Goal: Task Accomplishment & Management: Use online tool/utility

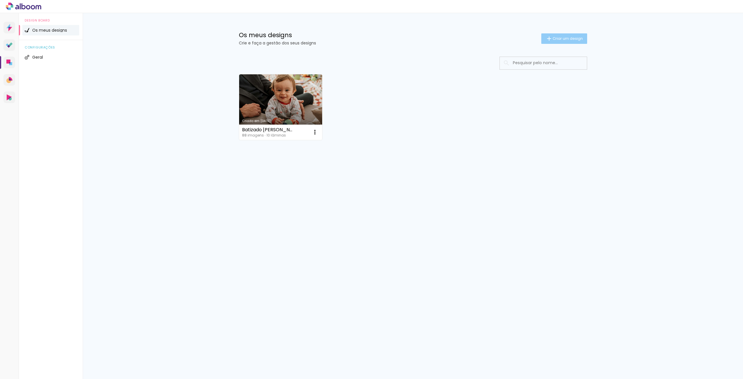
click at [574, 37] on span "Criar um design" at bounding box center [568, 39] width 30 height 4
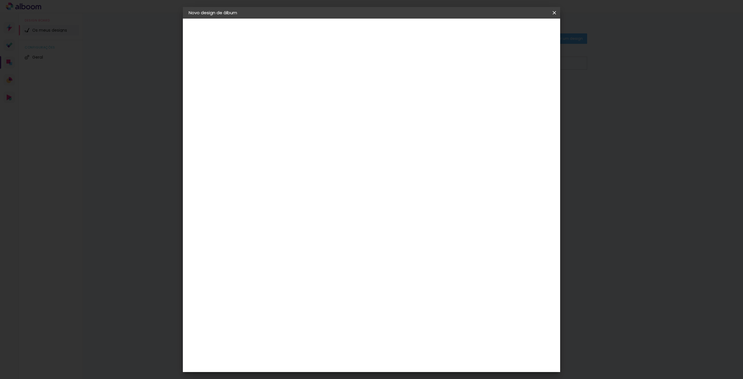
click at [284, 80] on input at bounding box center [284, 77] width 0 height 9
type input "Sofia"
type paper-input "Sofia"
click at [343, 35] on paper-button "Avançar" at bounding box center [329, 31] width 28 height 10
click at [300, 155] on paper-item "Floricolor" at bounding box center [292, 152] width 51 height 13
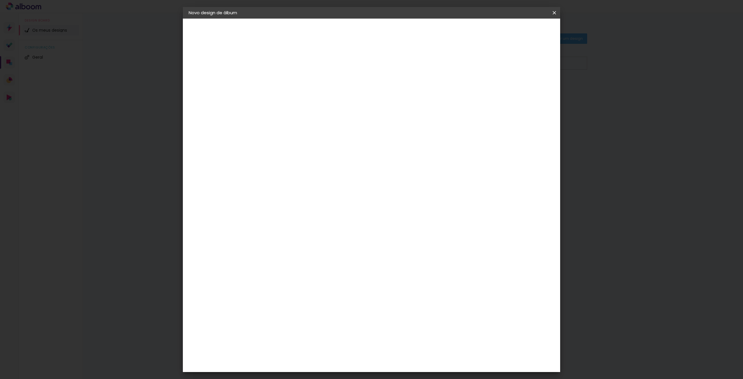
click at [304, 149] on paper-item "Floricolor" at bounding box center [292, 152] width 51 height 13
click at [0, 0] on slot "Tamanho Livre" at bounding box center [0, 0] width 0 height 0
drag, startPoint x: 355, startPoint y: 140, endPoint x: 353, endPoint y: 145, distance: 5.8
click at [318, 143] on div "F" at bounding box center [292, 143] width 51 height 8
click at [301, 153] on div "Floricolor" at bounding box center [290, 152] width 21 height 5
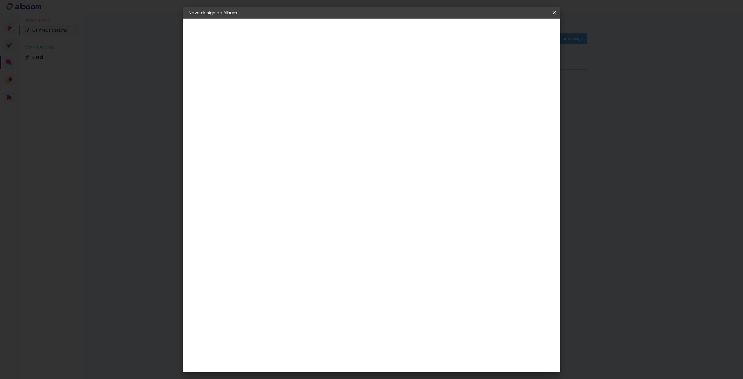
click at [0, 0] on slot "Avançar" at bounding box center [0, 0] width 0 height 0
click at [306, 97] on input "text" at bounding box center [295, 101] width 23 height 9
click at [0, 0] on slot "Duo collection" at bounding box center [0, 0] width 0 height 0
click at [355, 98] on input "Duo collection" at bounding box center [319, 95] width 71 height 9
click at [0, 0] on slot "Album" at bounding box center [0, 0] width 0 height 0
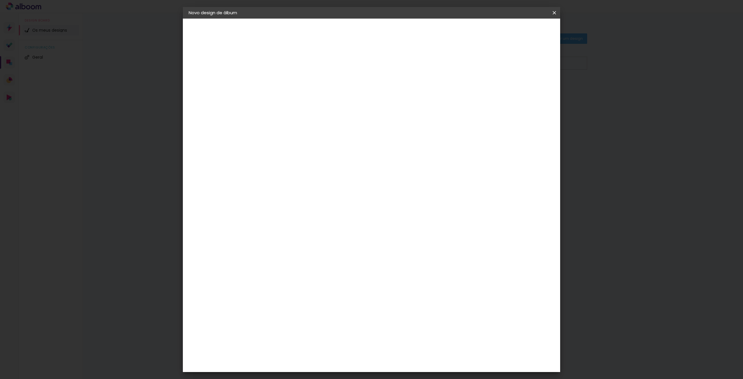
click at [355, 96] on input "Album" at bounding box center [319, 95] width 71 height 9
click at [378, 112] on paper-item "Duo collection" at bounding box center [409, 108] width 116 height 12
type input "Duo collection"
click at [355, 93] on input "Duo collection" at bounding box center [319, 95] width 71 height 9
click at [364, 71] on h3 "Opções disponíveis" at bounding box center [323, 74] width 82 height 6
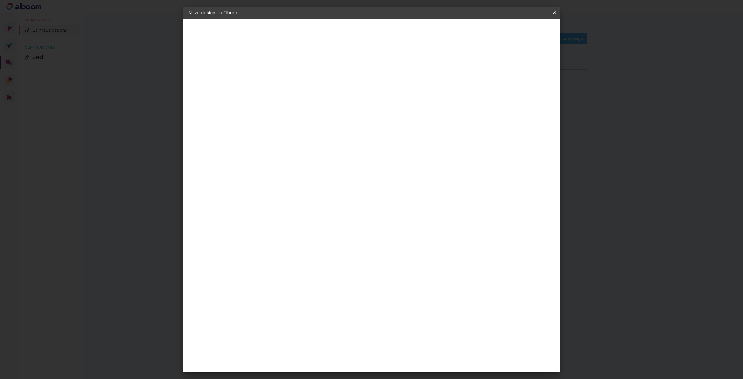
click at [323, 150] on span "20 × 30" at bounding box center [309, 152] width 27 height 12
click at [0, 0] on slot "Avançar" at bounding box center [0, 0] width 0 height 0
drag, startPoint x: 270, startPoint y: 64, endPoint x: 273, endPoint y: 62, distance: 3.6
click at [273, 62] on input "2" at bounding box center [279, 62] width 20 height 7
type input "3"
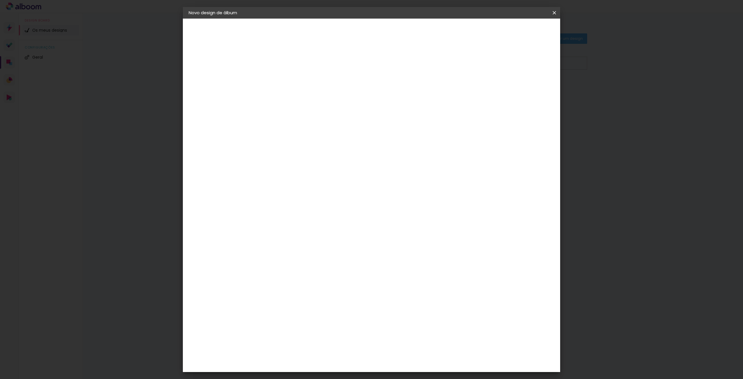
type paper-input "3"
click at [443, 68] on div "mm Mostrar margem" at bounding box center [395, 62] width 257 height 13
click at [0, 0] on slot "Mostrar margem" at bounding box center [0, 0] width 0 height 0
type paper-checkbox "on"
click at [518, 32] on span "Iniciar design" at bounding box center [505, 31] width 26 height 4
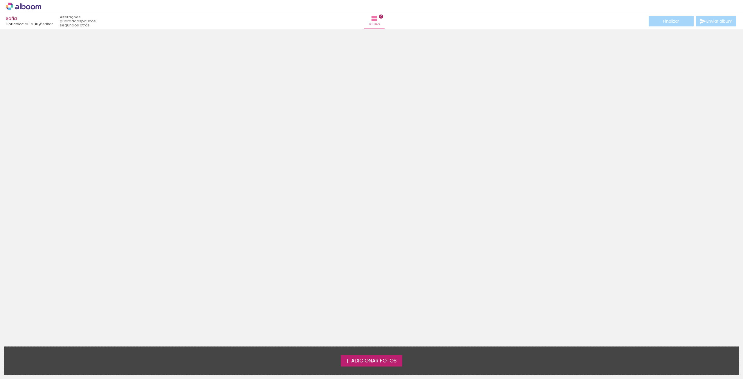
click at [375, 367] on div "Adicionar Fotos Solte as suas fotos aqui..." at bounding box center [371, 361] width 735 height 28
click at [375, 364] on span "Adicionar Fotos" at bounding box center [374, 360] width 46 height 5
click at [0, 0] on input "file" at bounding box center [0, 0] width 0 height 0
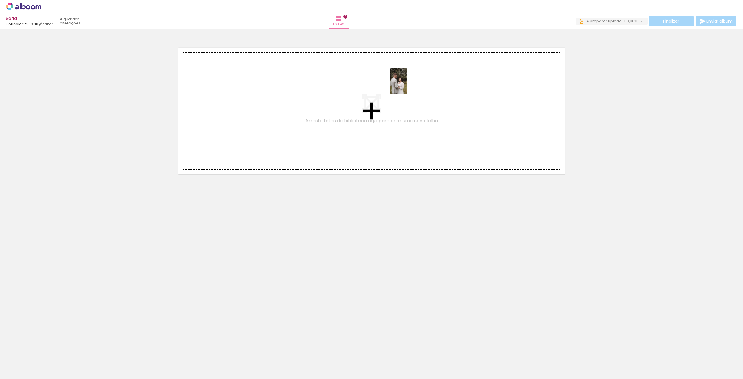
drag, startPoint x: 127, startPoint y: 329, endPoint x: 409, endPoint y: 82, distance: 375.4
click at [409, 82] on quentale-workspace at bounding box center [371, 189] width 743 height 379
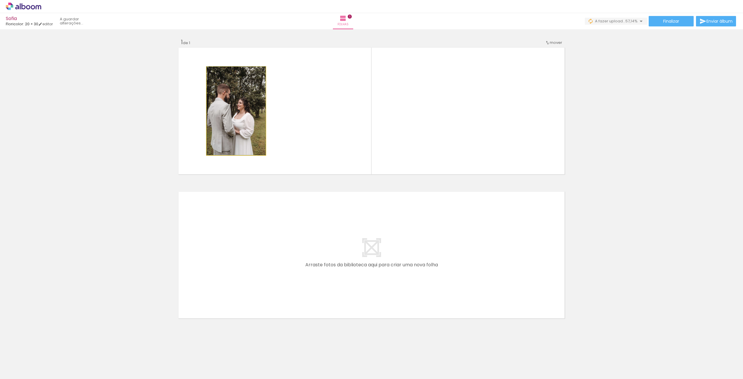
click at [228, 118] on quentale-photo at bounding box center [236, 111] width 59 height 88
drag, startPoint x: 231, startPoint y: 139, endPoint x: 233, endPoint y: 141, distance: 3.9
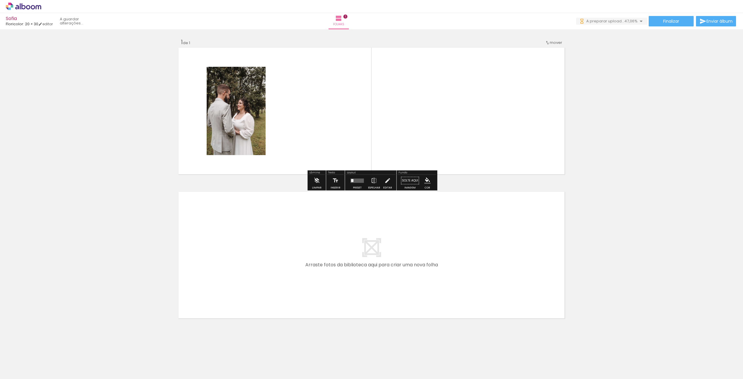
click at [322, 180] on paper-button "Limpar" at bounding box center [317, 182] width 12 height 15
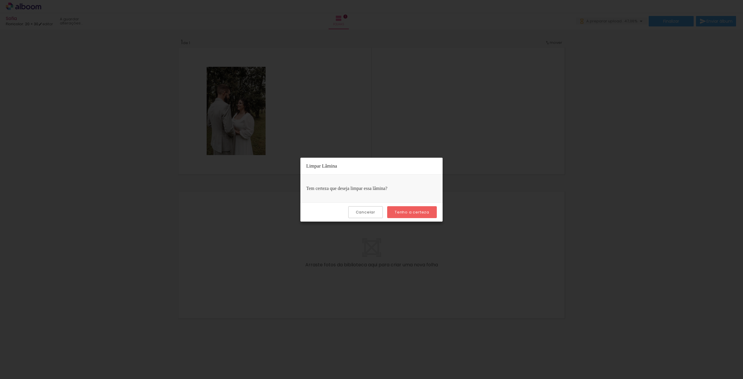
click at [317, 181] on div "Tem certeza que deseja limpar essa lâmina?" at bounding box center [372, 189] width 142 height 28
click at [0, 0] on slot "Tenho a certeza" at bounding box center [0, 0] width 0 height 0
